Goal: Navigation & Orientation: Find specific page/section

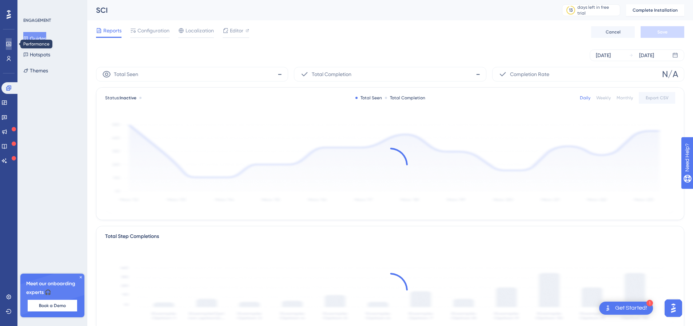
click at [6, 48] on link at bounding box center [9, 44] width 6 height 12
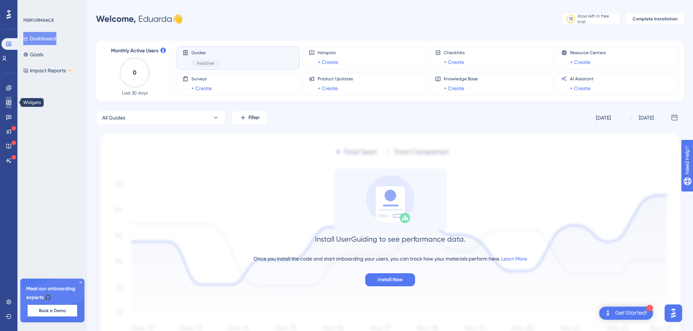
click at [10, 101] on icon at bounding box center [9, 103] width 6 height 6
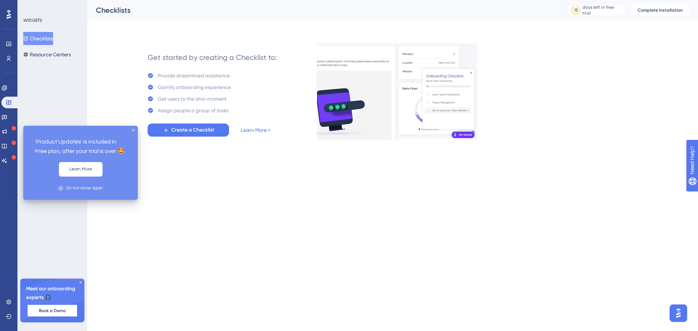
click at [11, 124] on div "Engagement Widgets Feedback Product Updates Knowledge Base AI Assistant" at bounding box center [8, 124] width 15 height 84
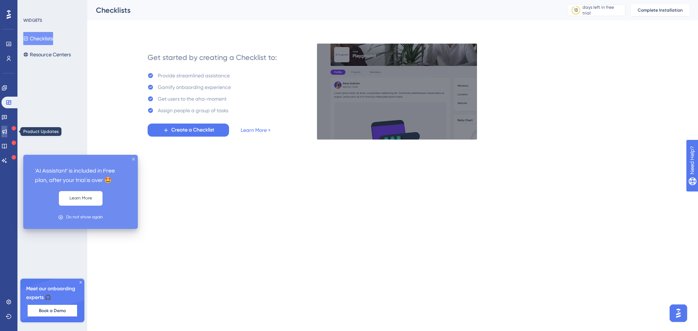
click at [4, 127] on link at bounding box center [4, 132] width 6 height 12
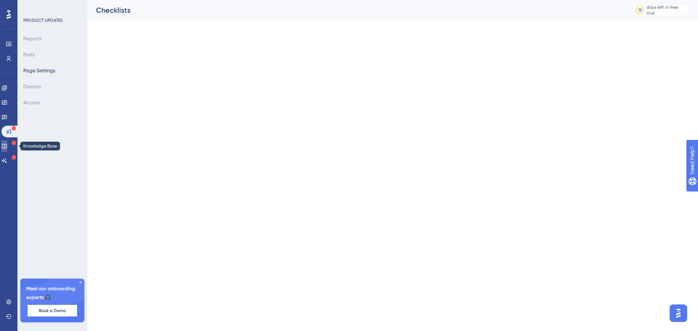
click at [7, 144] on icon at bounding box center [4, 146] width 5 height 5
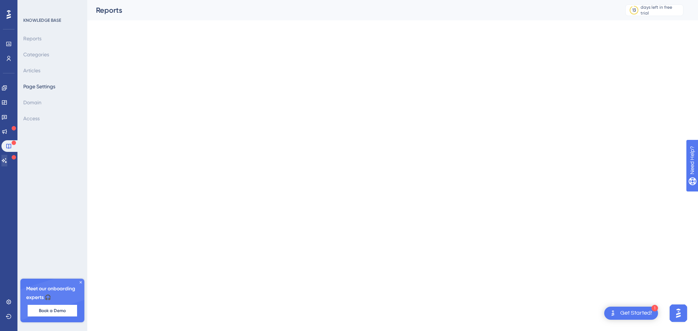
click at [7, 155] on div "Engagement Widgets Feedback Product Updates Knowledge Base AI Assistant" at bounding box center [8, 124] width 15 height 84
click at [6, 160] on icon at bounding box center [4, 161] width 6 height 6
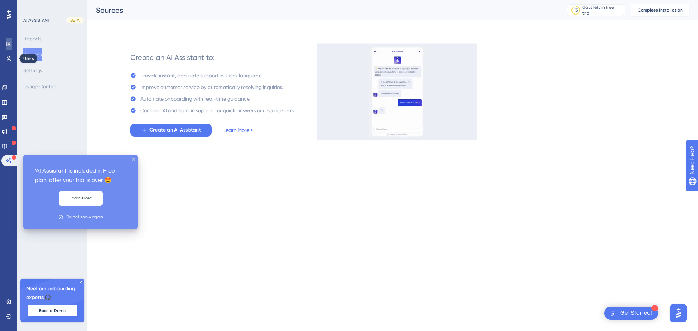
click at [8, 44] on icon at bounding box center [8, 44] width 5 height 4
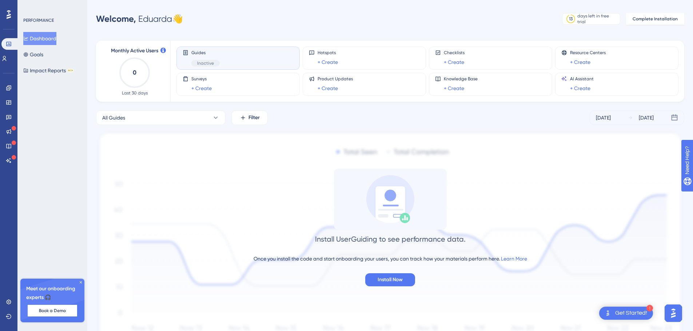
click at [47, 43] on button "Dashboard" at bounding box center [39, 38] width 33 height 13
click at [7, 62] on link at bounding box center [4, 59] width 6 height 12
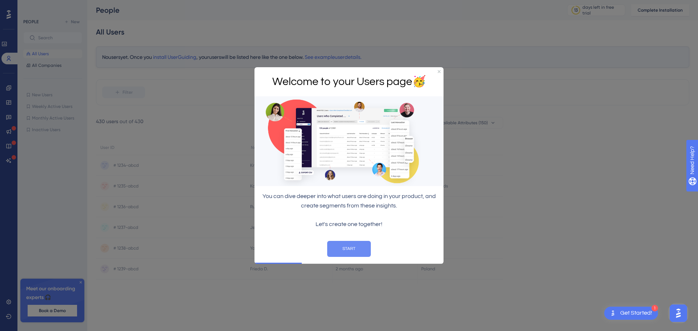
click at [339, 242] on button "START" at bounding box center [349, 249] width 44 height 16
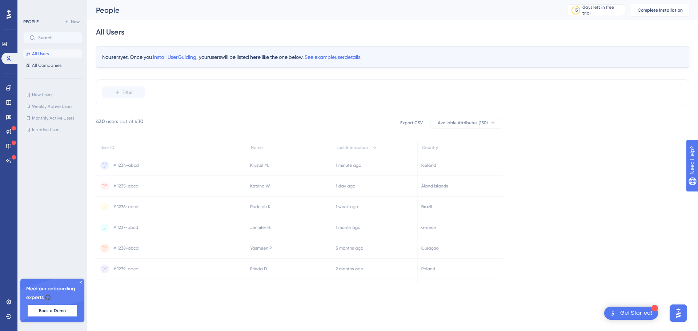
click at [11, 7] on div "Performance Users Engagement Widgets Feedback Product Updates Knowledge Base AI…" at bounding box center [8, 165] width 17 height 331
click at [9, 12] on icon at bounding box center [9, 14] width 4 height 9
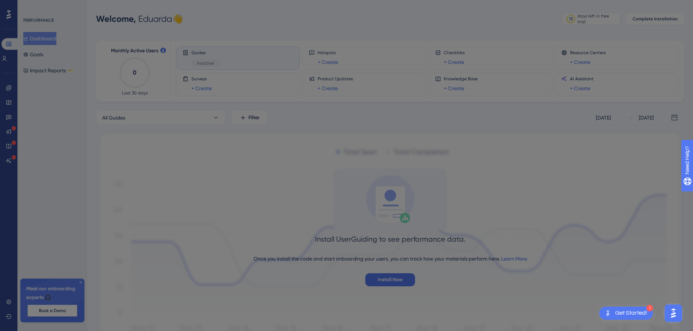
click at [16, 83] on div "💡 Do not forget to Rename and save your Segments when you are done with your co…" at bounding box center [349, 165] width 698 height 331
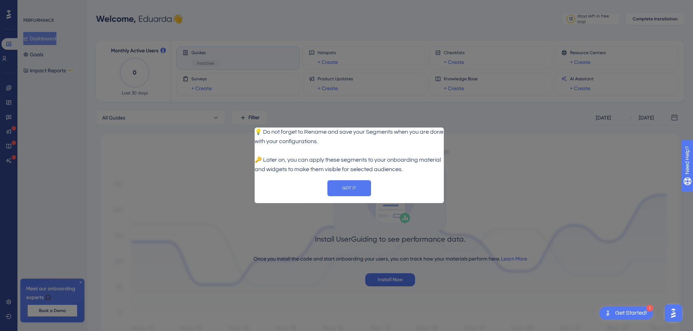
click at [9, 88] on div at bounding box center [346, 165] width 693 height 331
click at [337, 189] on button "GOT IT" at bounding box center [349, 188] width 44 height 16
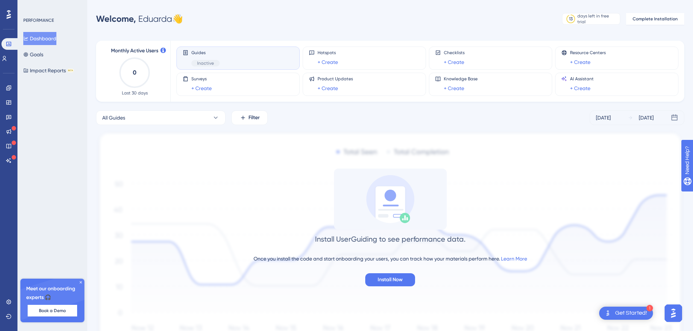
click at [12, 16] on div at bounding box center [9, 15] width 12 height 12
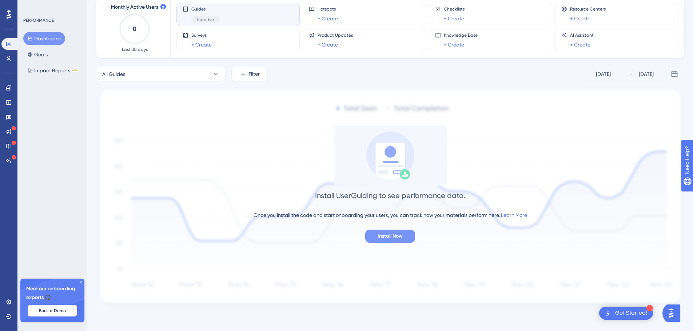
click at [396, 243] on button "Install Now" at bounding box center [390, 236] width 50 height 13
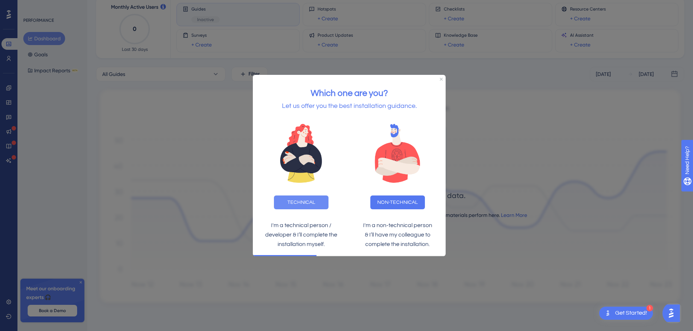
click at [309, 205] on button "TECHNICAL" at bounding box center [301, 203] width 55 height 14
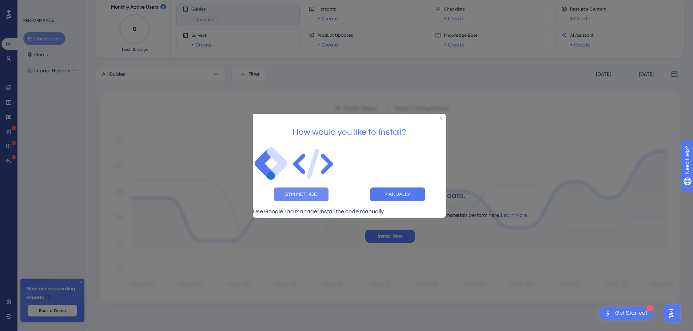
click at [328, 197] on button "GTM METHOD" at bounding box center [301, 194] width 55 height 14
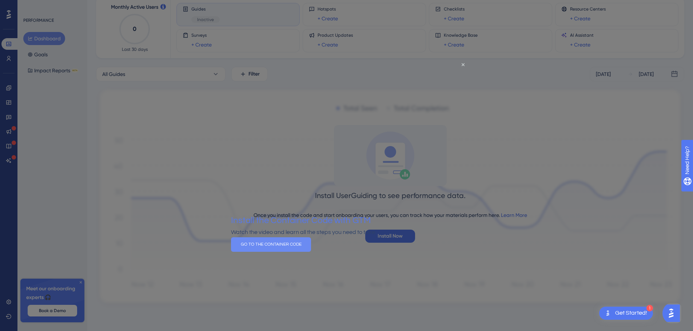
click at [311, 247] on button "GO TO THE CONTAINER CODE" at bounding box center [271, 245] width 80 height 15
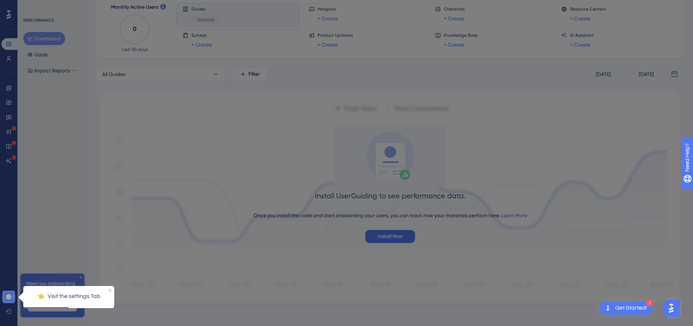
click at [10, 297] on icon at bounding box center [9, 297] width 6 height 6
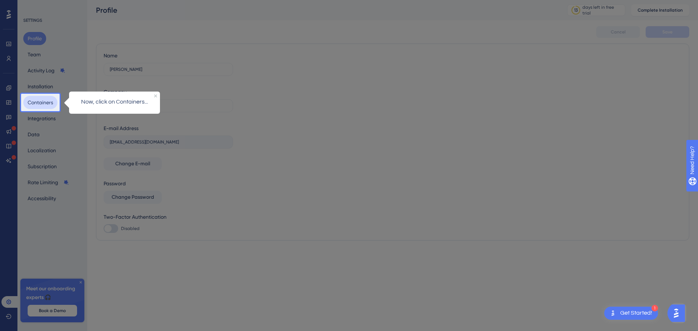
click at [42, 101] on button "Containers" at bounding box center [40, 102] width 34 height 13
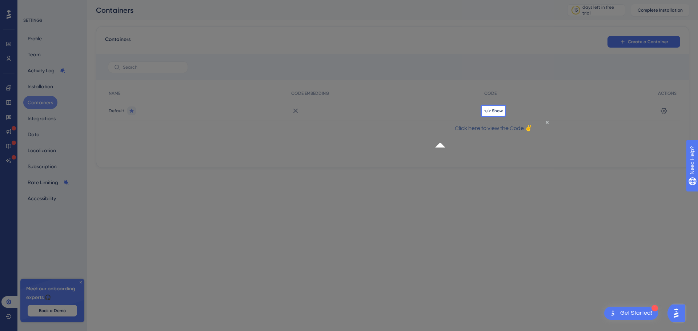
click at [483, 133] on p "Click here to view the Code ✌" at bounding box center [493, 128] width 105 height 9
click at [536, 128] on div "Click here to view the Code ✌" at bounding box center [493, 128] width 116 height 21
click at [496, 114] on div "</> Show" at bounding box center [568, 111] width 174 height 20
click at [546, 124] on icon "Close Preview" at bounding box center [547, 122] width 3 height 3
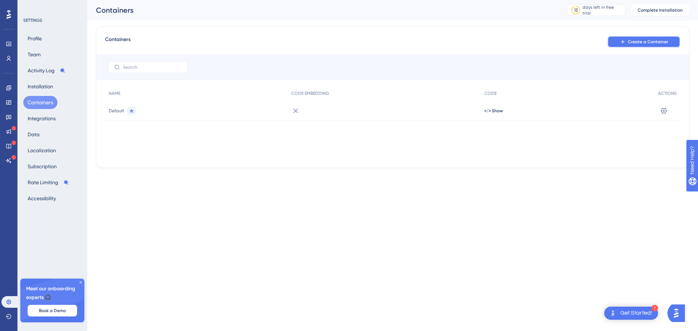
click at [643, 39] on span "Create a Container" at bounding box center [648, 42] width 40 height 6
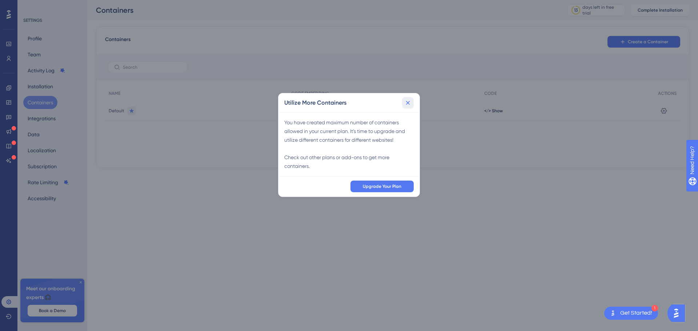
click at [412, 101] on button at bounding box center [408, 103] width 12 height 12
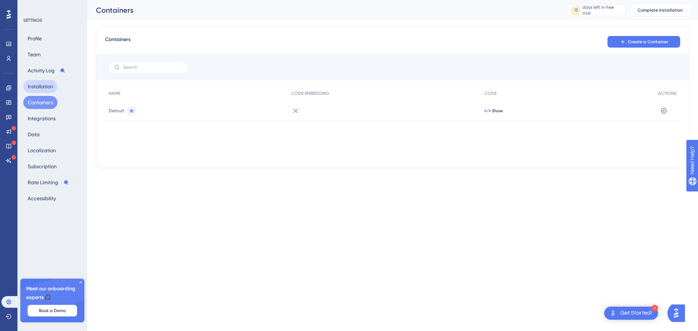
click at [47, 84] on button "Installation" at bounding box center [40, 86] width 34 height 13
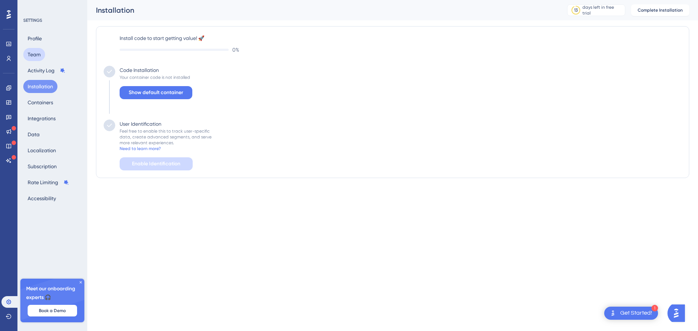
click at [38, 51] on button "Team" at bounding box center [34, 54] width 22 height 13
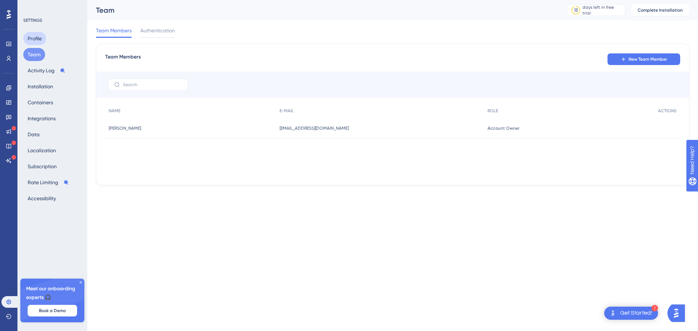
click at [38, 36] on button "Profile" at bounding box center [34, 38] width 23 height 13
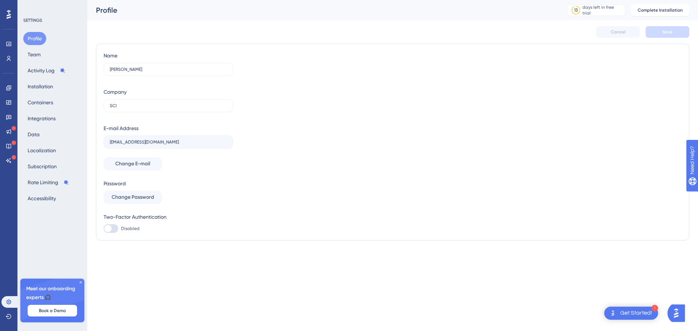
click at [33, 127] on div "Profile Team Activity Log Installation Containers Integrations Data Localizatio…" at bounding box center [52, 118] width 59 height 173
click at [41, 118] on button "Integrations" at bounding box center [41, 118] width 37 height 13
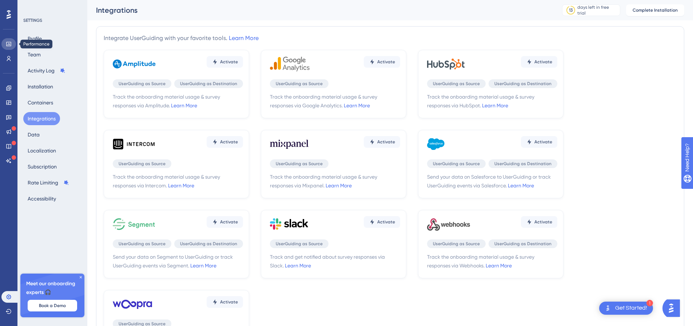
click at [4, 44] on link at bounding box center [8, 44] width 15 height 12
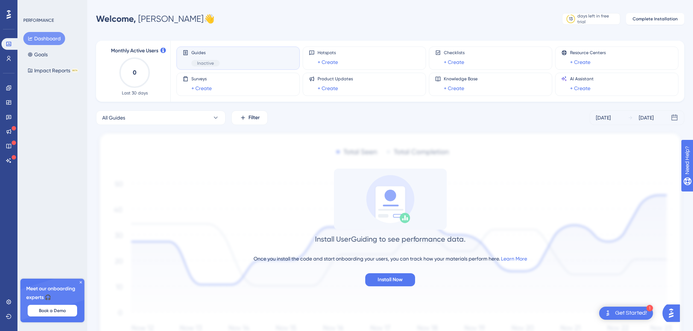
click at [50, 41] on button "Dashboard" at bounding box center [44, 38] width 42 height 13
click at [234, 63] on div "Guides Inactive" at bounding box center [238, 58] width 111 height 17
click at [339, 58] on div "Hotspots + Create" at bounding box center [364, 58] width 111 height 17
click at [229, 58] on div "Guides Inactive" at bounding box center [238, 58] width 111 height 17
click at [9, 89] on icon at bounding box center [8, 87] width 5 height 5
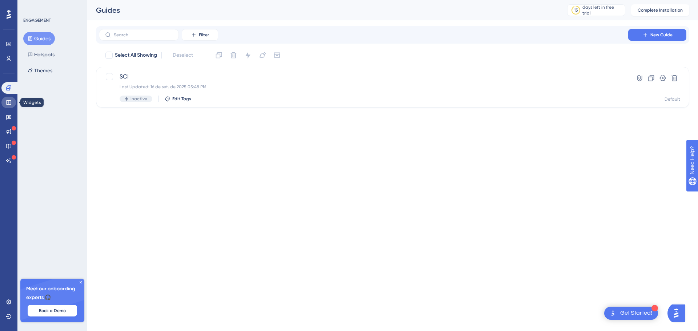
click at [8, 101] on icon at bounding box center [9, 103] width 6 height 6
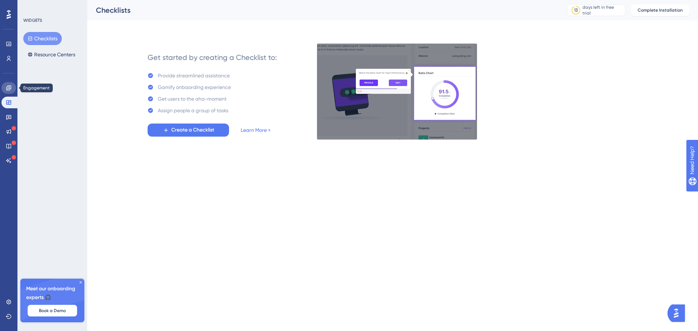
click at [15, 86] on link at bounding box center [8, 88] width 15 height 12
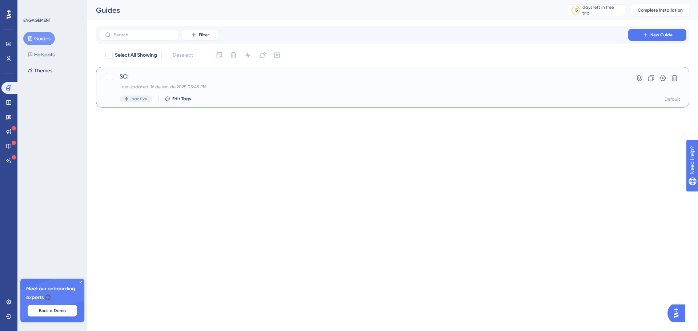
click at [195, 85] on div "Last Updated: 16 de set. de 2025 05:48 PM" at bounding box center [364, 87] width 488 height 6
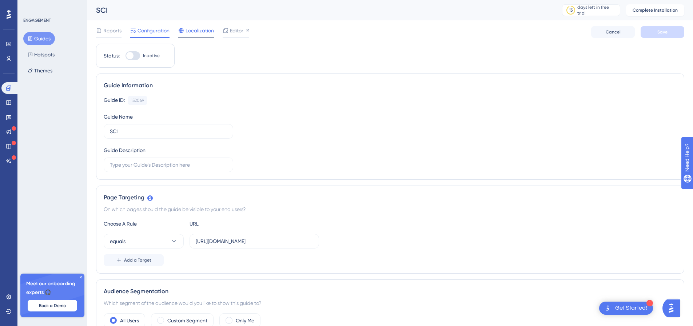
click at [189, 29] on span "Localization" at bounding box center [199, 30] width 28 height 9
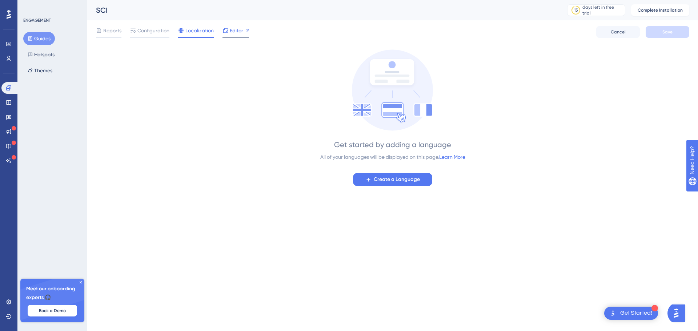
click at [229, 27] on div "Editor" at bounding box center [236, 30] width 27 height 9
